Goal: Transaction & Acquisition: Purchase product/service

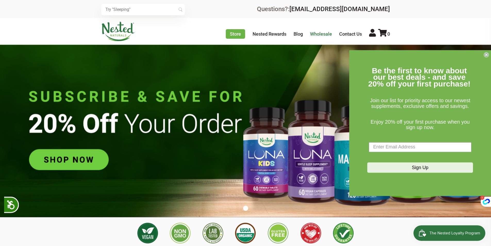
click at [325, 35] on link "Wholesale" at bounding box center [321, 33] width 22 height 5
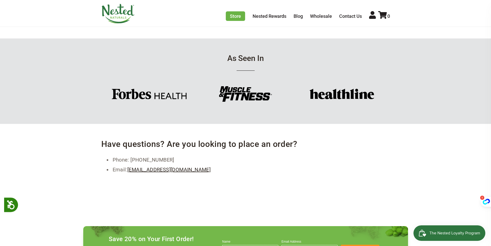
scroll to position [206, 0]
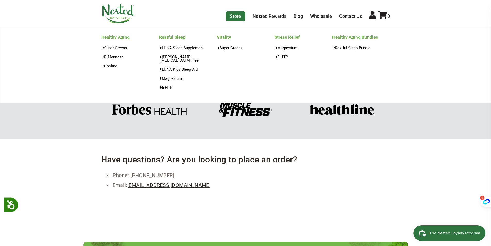
click at [238, 14] on link "Store" at bounding box center [235, 16] width 19 height 10
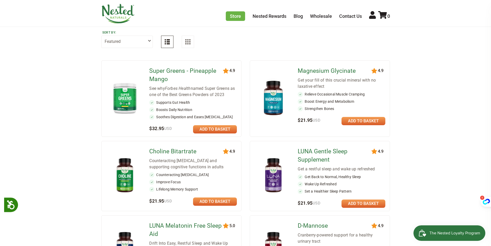
scroll to position [52, 0]
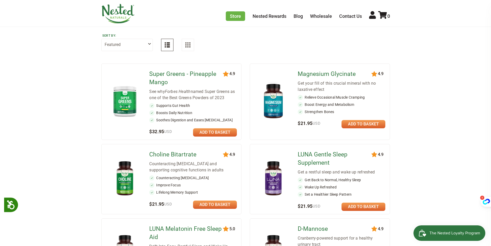
click at [172, 75] on link "Super Greens - Pineapple Mango" at bounding box center [186, 78] width 74 height 16
